Goal: Transaction & Acquisition: Obtain resource

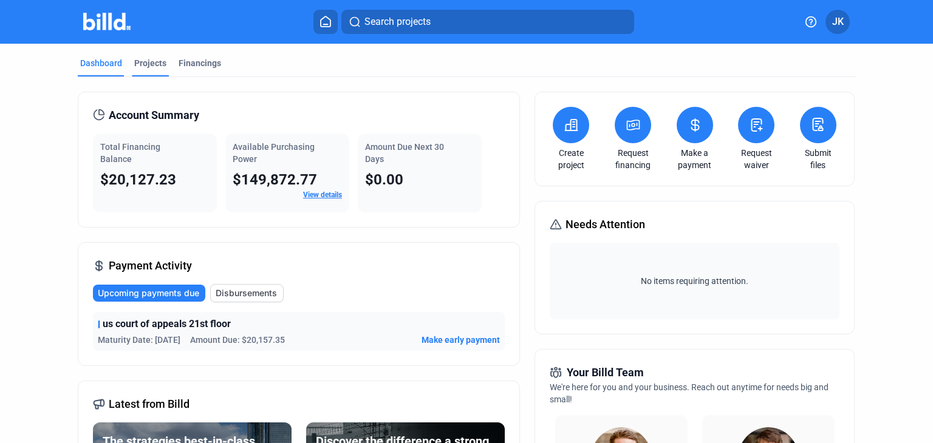
click at [146, 68] on div "Projects" at bounding box center [150, 63] width 32 height 12
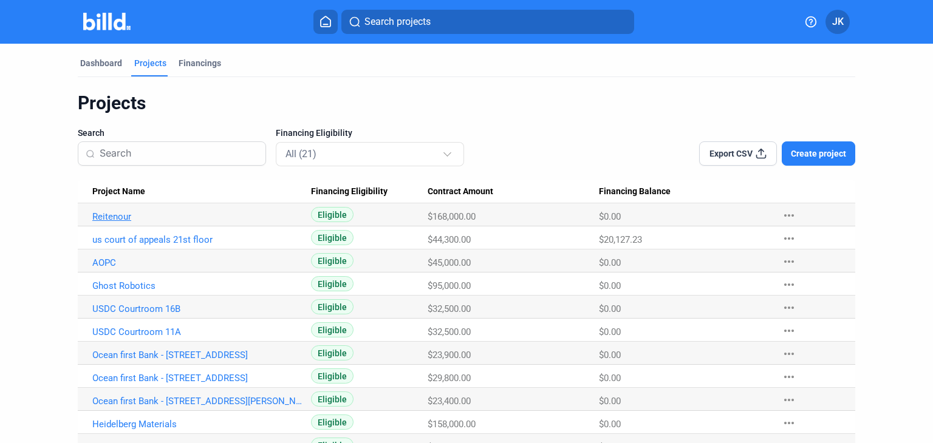
click at [114, 216] on link "Reitenour" at bounding box center [197, 216] width 211 height 11
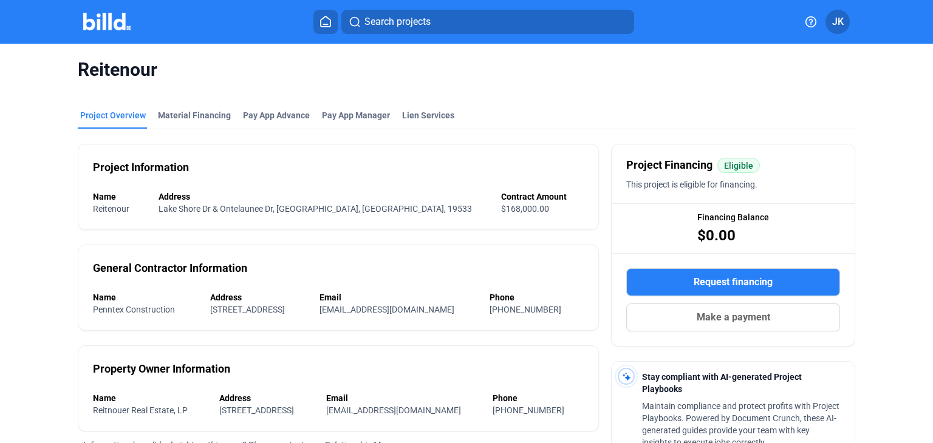
click at [113, 24] on img at bounding box center [107, 22] width 48 height 18
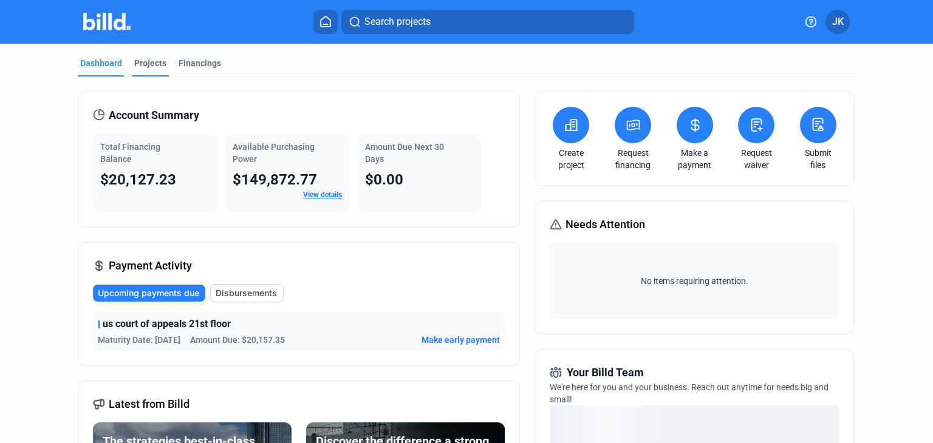
click at [146, 59] on div "Projects" at bounding box center [150, 63] width 32 height 12
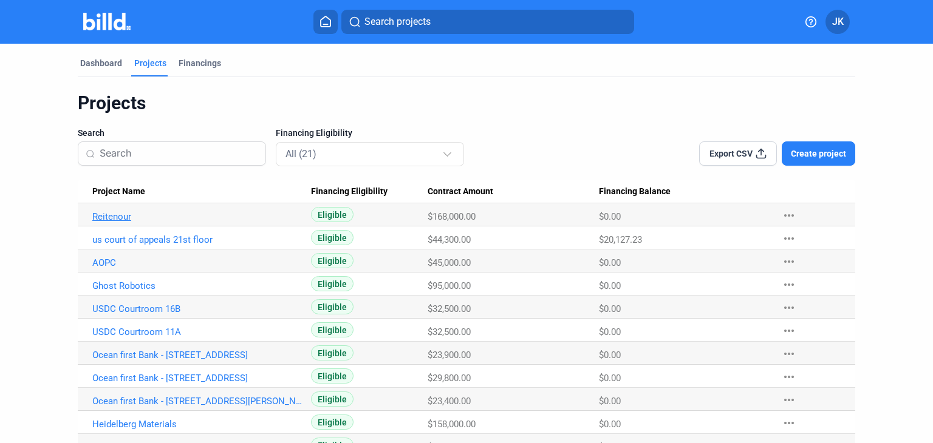
click at [97, 215] on link "Reitenour" at bounding box center [197, 216] width 211 height 11
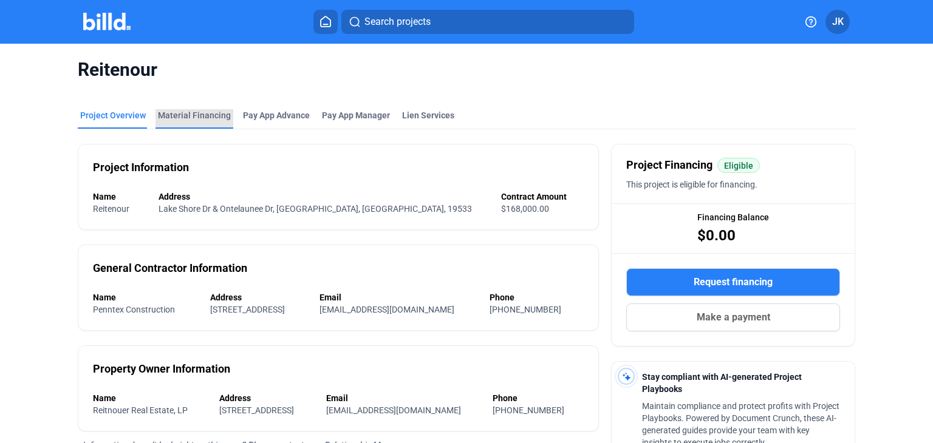
click at [207, 117] on div "Material Financing" at bounding box center [194, 115] width 73 height 12
